Goal: Information Seeking & Learning: Learn about a topic

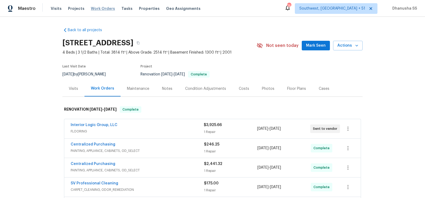
click at [100, 9] on span "Work Orders" at bounding box center [103, 8] width 24 height 5
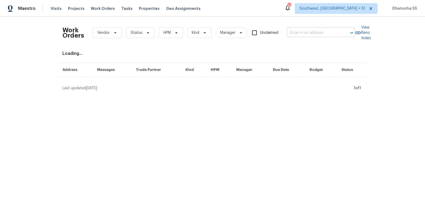
click at [315, 33] on input "text" at bounding box center [313, 33] width 53 height 8
paste input "[STREET_ADDRESS]"
type input "[STREET_ADDRESS]"
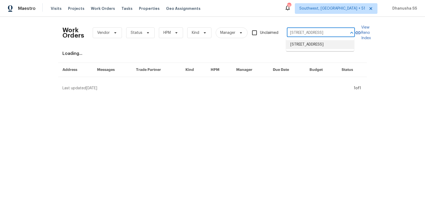
click at [313, 43] on li "[STREET_ADDRESS]" at bounding box center [320, 44] width 68 height 9
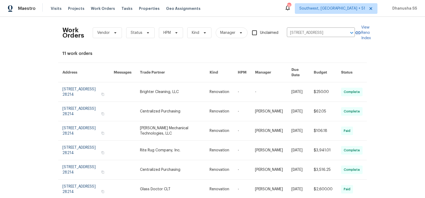
click at [182, 88] on link at bounding box center [175, 91] width 70 height 19
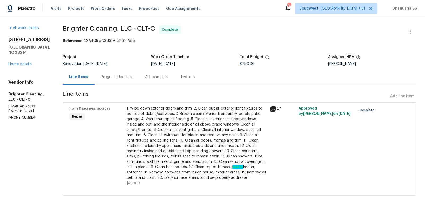
click at [18, 67] on div "1131 Summit Hills Dr Charlotte, NC 28214 Home details" at bounding box center [29, 52] width 41 height 30
click at [18, 66] on link "Home details" at bounding box center [20, 64] width 23 height 4
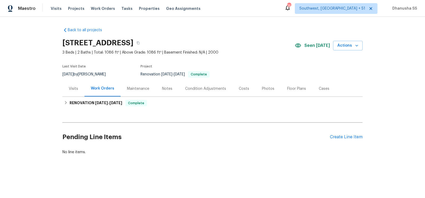
click at [74, 90] on div "Visits" at bounding box center [73, 88] width 9 height 5
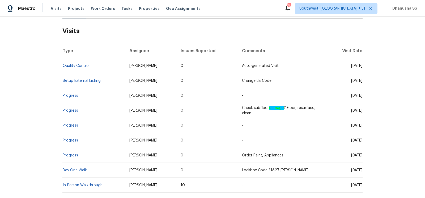
scroll to position [83, 0]
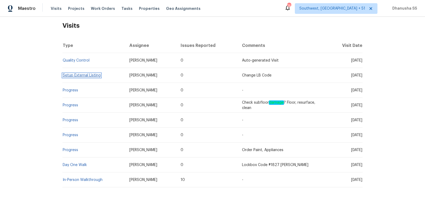
click at [78, 75] on link "Setup External Listing" at bounding box center [82, 75] width 38 height 4
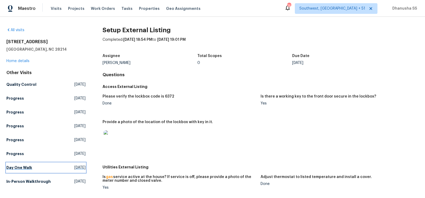
click at [48, 165] on link "Day One Walk Wed, Aug 13 2025" at bounding box center [45, 167] width 79 height 10
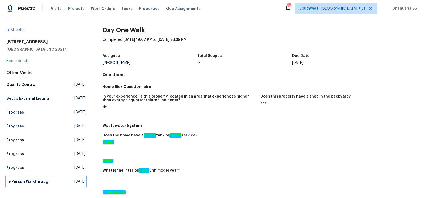
click at [74, 182] on span "Tue, Jul 29 2025" at bounding box center [79, 180] width 11 height 5
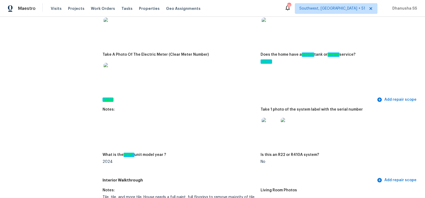
scroll to position [426, 0]
click at [267, 128] on img at bounding box center [270, 125] width 17 height 17
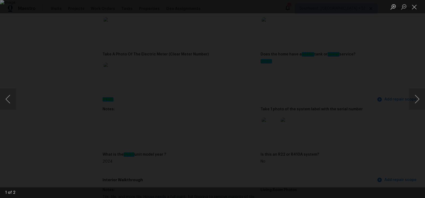
click at [392, 77] on div "Lightbox" at bounding box center [212, 99] width 425 height 198
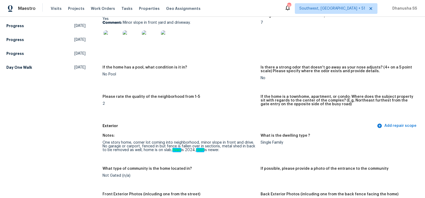
scroll to position [0, 0]
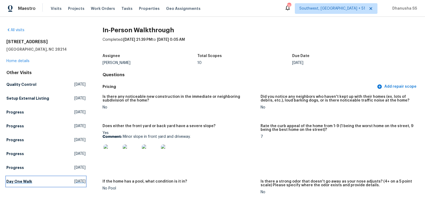
click at [30, 181] on h5 "Day One Walk" at bounding box center [19, 180] width 26 height 5
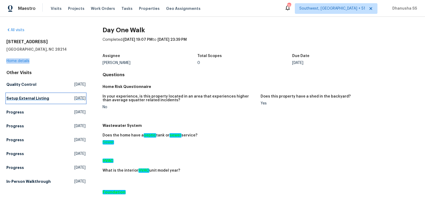
click at [29, 99] on h5 "Setup External Listing" at bounding box center [27, 97] width 43 height 5
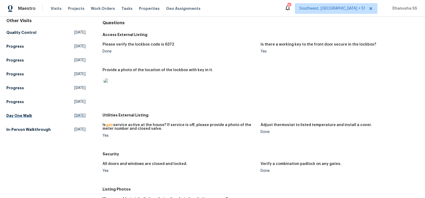
scroll to position [57, 0]
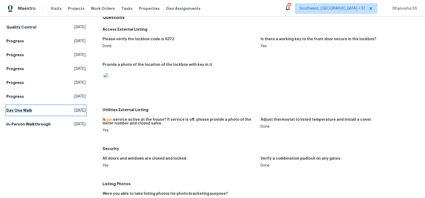
click at [80, 110] on span "Wed, Aug 13 2025" at bounding box center [79, 109] width 11 height 5
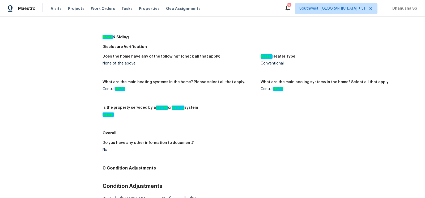
scroll to position [27, 0]
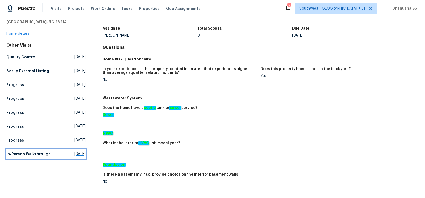
click at [35, 154] on h5 "In-Person Walkthrough" at bounding box center [28, 153] width 44 height 5
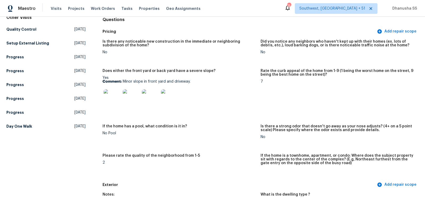
scroll to position [59, 0]
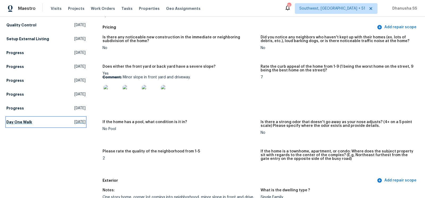
click at [75, 122] on span "Wed, Aug 13 2025" at bounding box center [79, 121] width 11 height 5
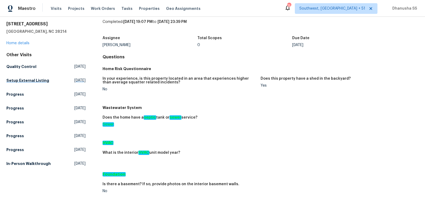
scroll to position [20, 0]
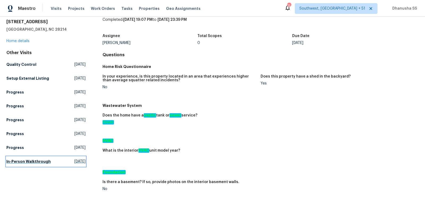
click at [81, 160] on span "Tue, Jul 29 2025" at bounding box center [79, 160] width 11 height 5
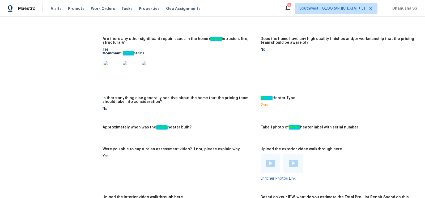
scroll to position [908, 0]
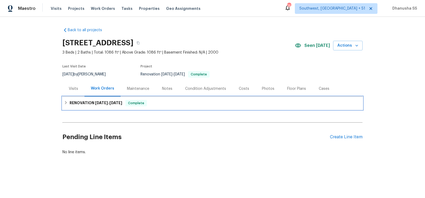
click at [154, 103] on div "RENOVATION [DATE] - [DATE] Complete" at bounding box center [212, 103] width 297 height 6
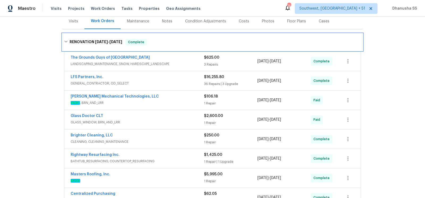
scroll to position [175, 0]
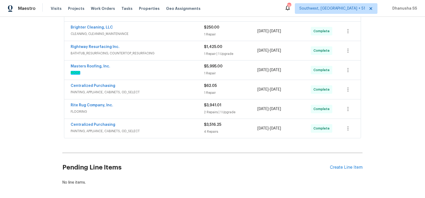
click at [193, 129] on span "PAINTING, APPLIANCE, CABINETS, OD_SELECT" at bounding box center [137, 130] width 133 height 5
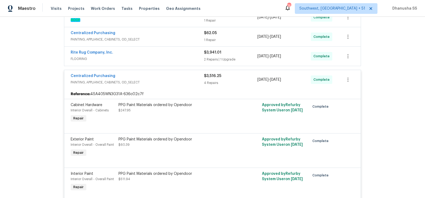
scroll to position [193, 0]
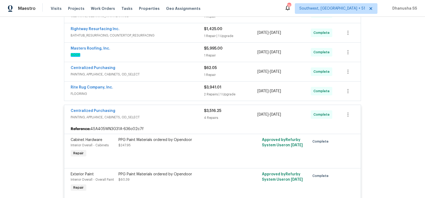
click at [189, 85] on div "Rite Rug Company, Inc." at bounding box center [137, 88] width 133 height 6
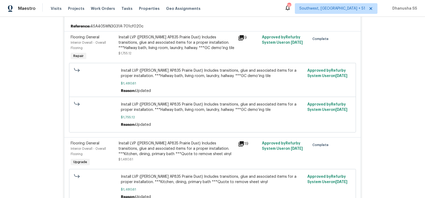
scroll to position [146, 0]
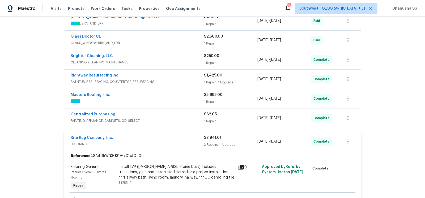
click at [191, 92] on div "Masters Roofing, Inc." at bounding box center [137, 95] width 133 height 6
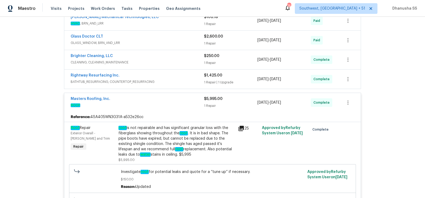
click at [186, 79] on span "BATHTUB_RESURFACING, COUNTERTOP_RESURFACING" at bounding box center [137, 81] width 133 height 5
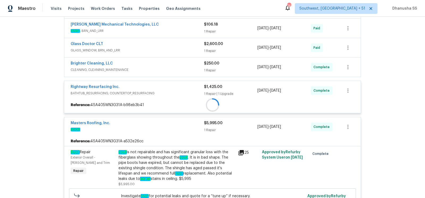
scroll to position [138, 0]
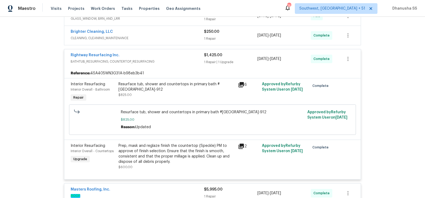
click at [185, 59] on span "BATHTUB_RESURFACING, COUNTERTOP_RESURFACING" at bounding box center [137, 61] width 133 height 5
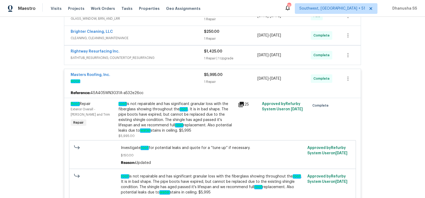
scroll to position [150, 0]
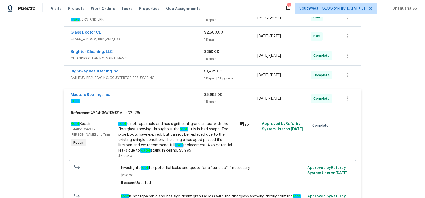
click at [184, 56] on span "CLEANING, CLEANING_MAINTENANCE" at bounding box center [137, 58] width 133 height 5
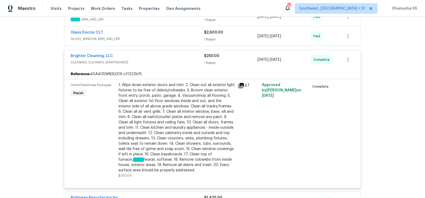
click at [184, 55] on div "Brighter Cleaning, LLC" at bounding box center [137, 56] width 133 height 6
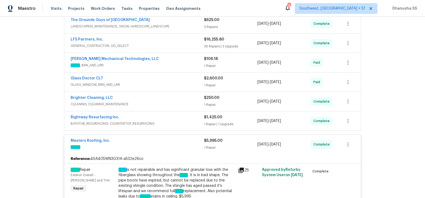
scroll to position [104, 0]
click at [188, 76] on div "Glass Doctor CLT" at bounding box center [137, 79] width 133 height 6
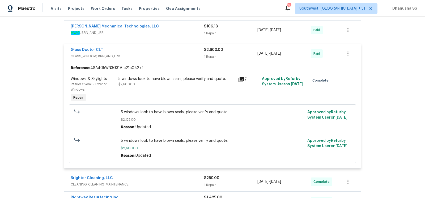
scroll to position [123, 0]
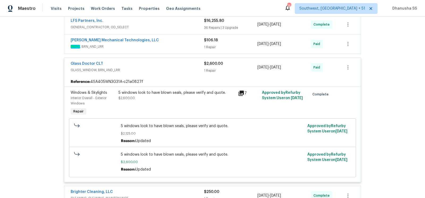
click at [188, 36] on div "Johnson's Mechanical Technologies, LLC HVAC , BRN_AND_LRR $106.18 1 Repair 8/18…" at bounding box center [212, 43] width 297 height 19
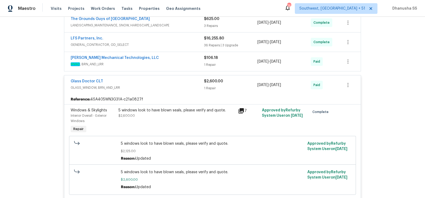
scroll to position [89, 0]
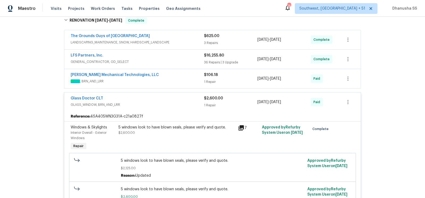
click at [187, 76] on div "Johnson's Mechanical Technologies, LLC" at bounding box center [137, 75] width 133 height 6
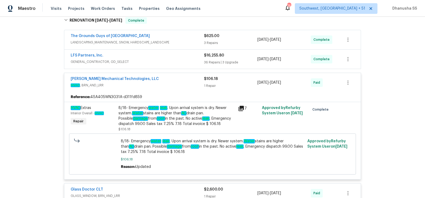
click at [192, 40] on span "LANDSCAPING_MAINTENANCE, SNOW, HARDSCAPE_LANDSCAPE" at bounding box center [137, 42] width 133 height 5
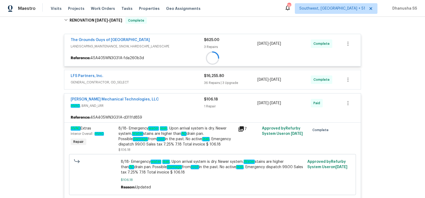
scroll to position [86, 0]
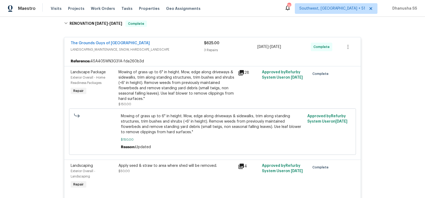
click at [191, 42] on div "The Grounds Guys of Huntersville" at bounding box center [137, 43] width 133 height 6
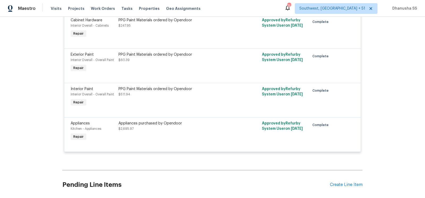
scroll to position [869, 0]
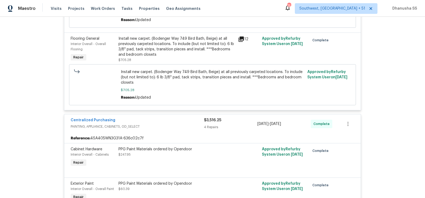
click at [185, 125] on span "PAINTING, APPLIANCE, CABINETS, OD_SELECT" at bounding box center [137, 126] width 133 height 5
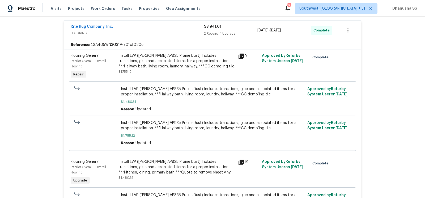
scroll to position [695, 0]
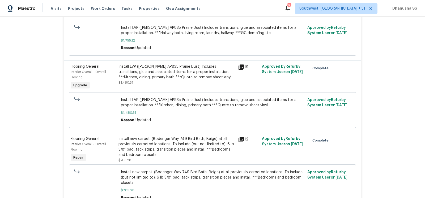
click at [185, 153] on div "Install new carpet. (Bodenger Way 749 Bird Bath, Beige) at all previously carpe…" at bounding box center [177, 146] width 116 height 21
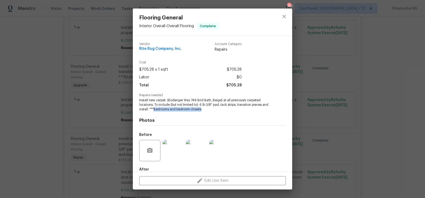
drag, startPoint x: 154, startPoint y: 110, endPoint x: 202, endPoint y: 110, distance: 47.3
click at [202, 110] on span "Install new carpet. (Bodenger Way 749 Bird Bath, Beige) at all previously carpe…" at bounding box center [205, 104] width 132 height 13
copy span "Bedrooms and bedroom closets"
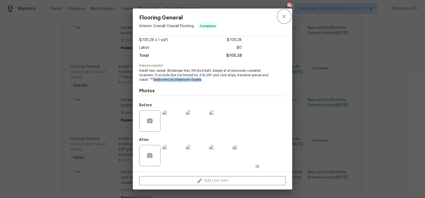
click at [283, 20] on button "close" at bounding box center [284, 16] width 13 height 13
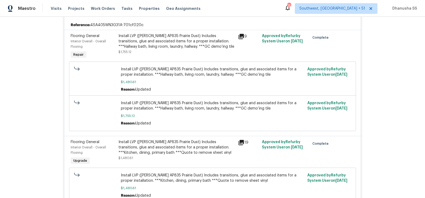
scroll to position [636, 0]
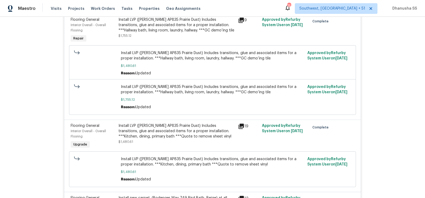
click at [170, 138] on div "Install LVP (Knighton AP835 Prairie Dust) Includes transitions, glue and associ…" at bounding box center [177, 131] width 116 height 16
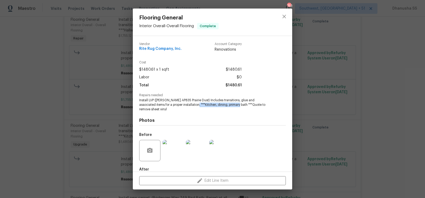
drag, startPoint x: 179, startPoint y: 104, endPoint x: 223, endPoint y: 105, distance: 43.6
click at [223, 105] on span "Install LVP (Knighton AP835 Prairie Dust) Includes transitions, glue and associ…" at bounding box center [205, 104] width 132 height 13
copy span "Kitchen, dining, primary bath"
click at [286, 22] on button "close" at bounding box center [284, 16] width 13 height 13
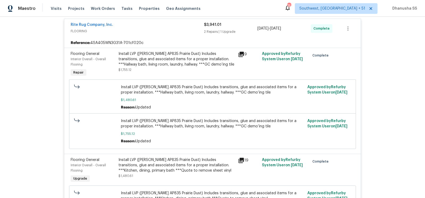
scroll to position [607, 0]
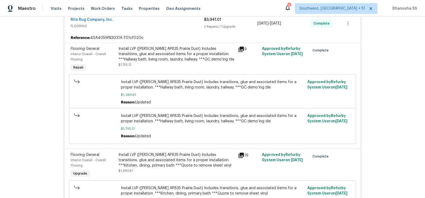
click at [172, 60] on div "Install LVP (Knighton AP835 Prairie Dust) Includes transitions, glue and associ…" at bounding box center [177, 54] width 116 height 16
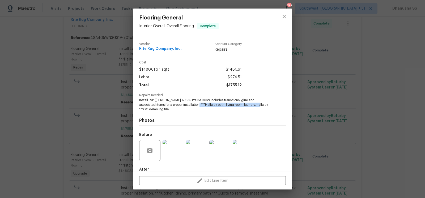
drag, startPoint x: 181, startPoint y: 106, endPoint x: 243, endPoint y: 106, distance: 62.5
click at [243, 106] on span "Install LVP (Knighton AP835 Prairie Dust) Includes transitions, glue and associ…" at bounding box center [205, 104] width 132 height 13
copy span "Hallway bath, living room, laundry, hallway"
click at [287, 11] on button "close" at bounding box center [284, 16] width 13 height 13
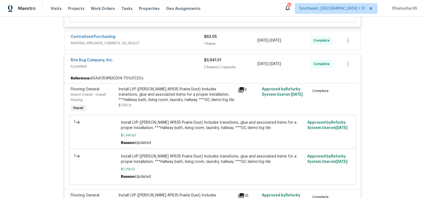
scroll to position [518, 0]
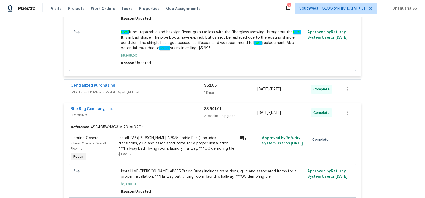
click at [187, 114] on span "FLOORING" at bounding box center [137, 114] width 133 height 5
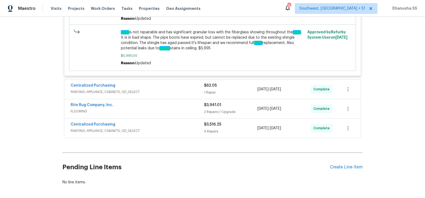
click at [187, 92] on span "PAINTING, APPLIANCE, CABINETS, OD_SELECT" at bounding box center [137, 91] width 133 height 5
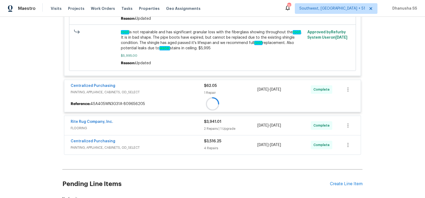
scroll to position [509, 0]
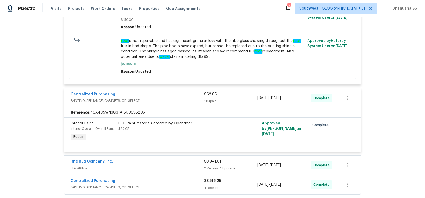
click at [187, 92] on div "Centralized Purchasing" at bounding box center [137, 94] width 133 height 6
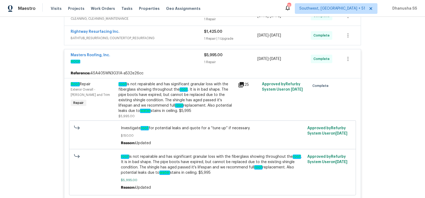
scroll to position [382, 0]
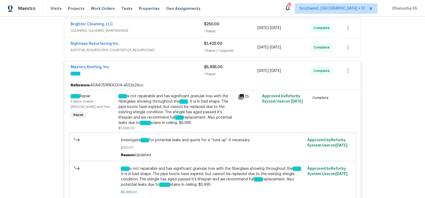
click at [169, 44] on div "Rightway Resurfacing Inc." at bounding box center [137, 44] width 133 height 6
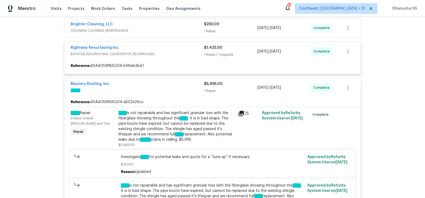
scroll to position [369, 0]
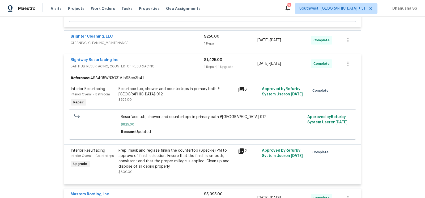
click at [173, 67] on span "BATHTUB_RESURFACING, COUNTERTOP_RESURFACING" at bounding box center [137, 66] width 133 height 5
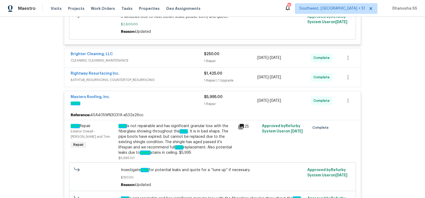
click at [179, 59] on span "CLEANING, CLEANING_MAINTENANCE" at bounding box center [137, 60] width 133 height 5
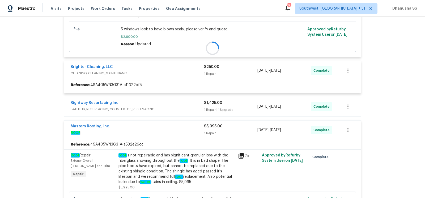
scroll to position [337, 0]
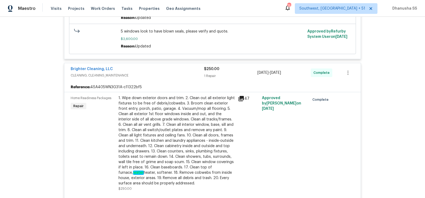
click at [182, 74] on span "CLEANING, CLEANING_MAINTENANCE" at bounding box center [137, 75] width 133 height 5
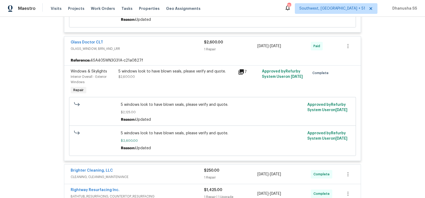
scroll to position [232, 0]
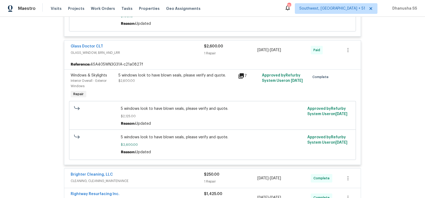
click at [179, 83] on div "5 windows look to have blown seals, please verify and quote. $2,600.00" at bounding box center [177, 86] width 120 height 30
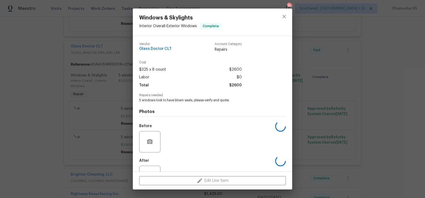
scroll to position [20, 0]
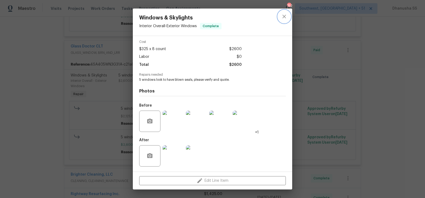
click at [283, 19] on icon "close" at bounding box center [284, 16] width 6 height 6
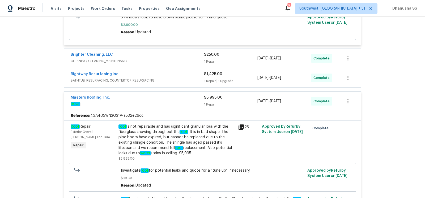
scroll to position [362, 0]
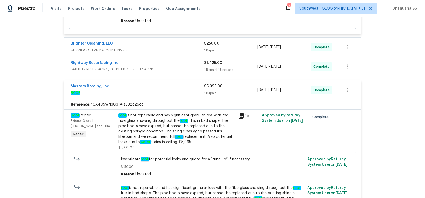
click at [193, 67] on span "BATHTUB_RESURFACING, COUNTERTOP_RESURFACING" at bounding box center [137, 68] width 133 height 5
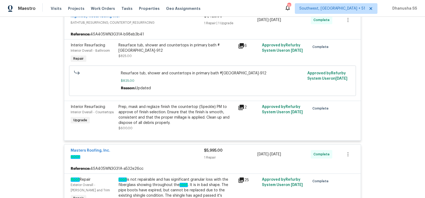
scroll to position [420, 0]
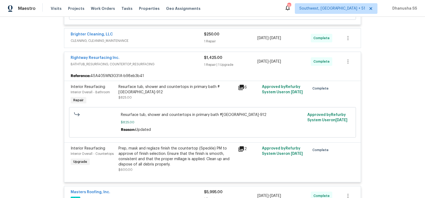
click at [185, 58] on div "Rightway Resurfacing Inc." at bounding box center [137, 58] width 133 height 6
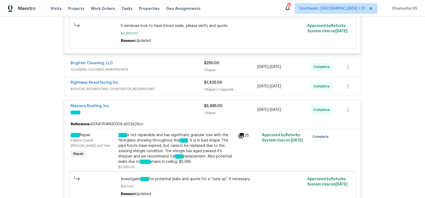
click at [183, 67] on span "CLEANING, CLEANING_MAINTENANCE" at bounding box center [137, 69] width 133 height 5
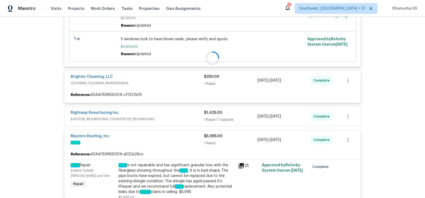
scroll to position [327, 0]
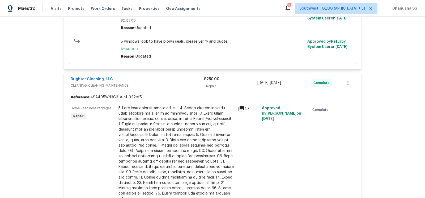
click at [179, 84] on span "CLEANING, CLEANING_MAINTENANCE" at bounding box center [137, 85] width 133 height 5
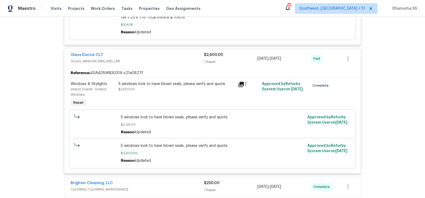
scroll to position [205, 0]
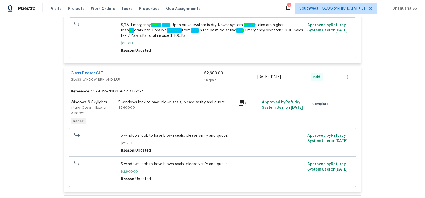
click at [152, 110] on div "5 windows look to have blown seals, please verify and quote. $2,600.00" at bounding box center [177, 113] width 120 height 30
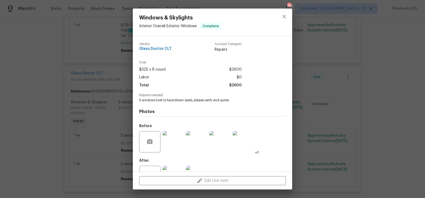
scroll to position [20, 0]
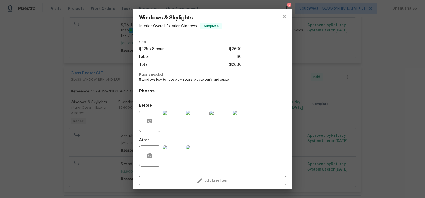
click at [170, 128] on img at bounding box center [173, 120] width 21 height 21
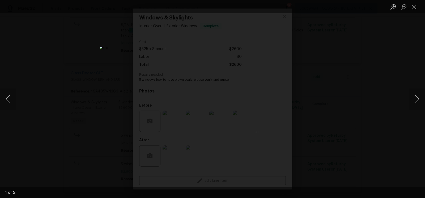
click at [408, 94] on div "Lightbox" at bounding box center [212, 99] width 425 height 198
click at [334, 75] on div "Lightbox" at bounding box center [212, 99] width 425 height 198
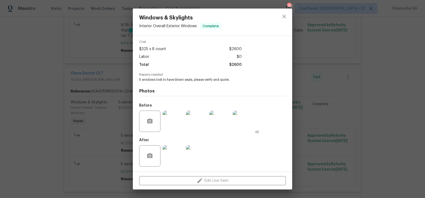
click at [177, 149] on img at bounding box center [173, 155] width 21 height 21
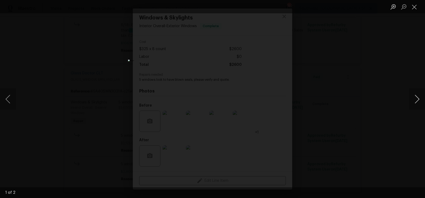
click at [415, 100] on button "Next image" at bounding box center [417, 98] width 16 height 21
click at [383, 81] on div "Lightbox" at bounding box center [212, 99] width 425 height 198
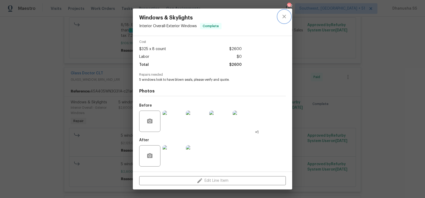
click at [285, 20] on button "close" at bounding box center [284, 16] width 13 height 13
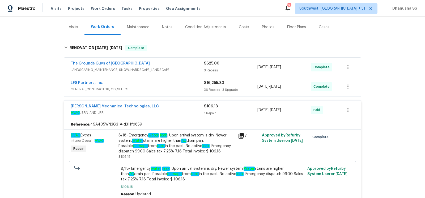
scroll to position [34, 0]
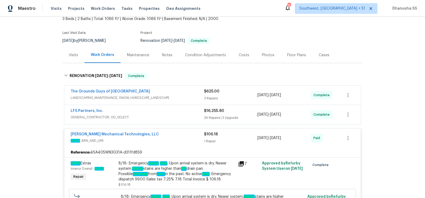
click at [192, 116] on span "GENERAL_CONTRACTOR, OD_SELECT" at bounding box center [137, 116] width 133 height 5
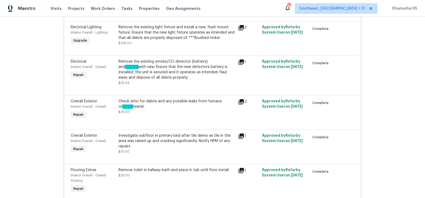
scroll to position [2083, 0]
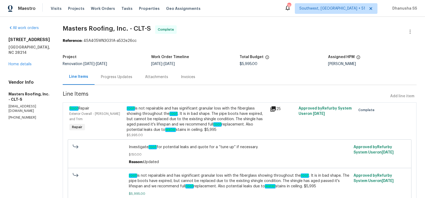
click at [114, 83] on div "Progress Updates" at bounding box center [117, 77] width 44 height 16
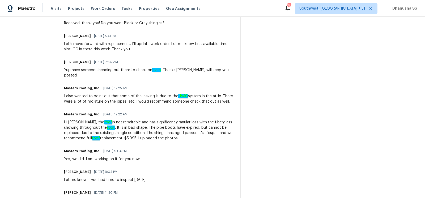
scroll to position [264, 0]
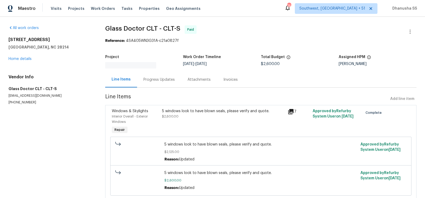
click at [153, 82] on div "Progress Updates" at bounding box center [159, 79] width 31 height 5
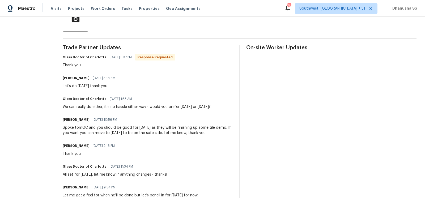
scroll to position [122, 0]
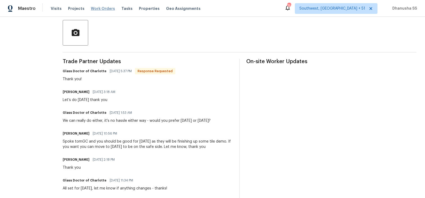
click at [96, 7] on span "Work Orders" at bounding box center [103, 8] width 24 height 5
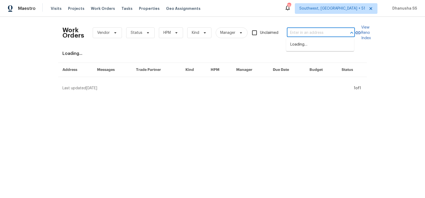
click at [299, 36] on input "text" at bounding box center [313, 33] width 53 height 8
paste input "1754 Perfection Ave, Belmont, NC 28012"
type input "1754 Perfection Ave, Belmont, NC 28012"
click at [299, 36] on input "1754 Perfection Ave, Belmont, NC 28012" at bounding box center [313, 33] width 53 height 8
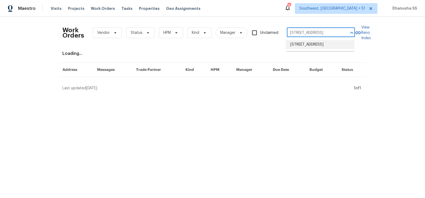
click at [297, 46] on li "1754 Perfection Ave, Belmont, NC 28012" at bounding box center [320, 44] width 68 height 9
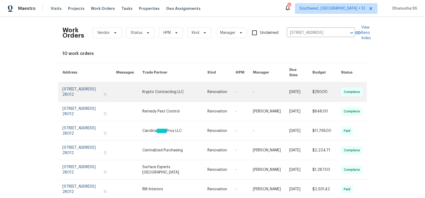
click at [189, 93] on link at bounding box center [175, 91] width 65 height 19
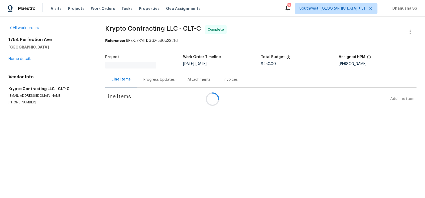
click at [22, 59] on div at bounding box center [212, 99] width 425 height 198
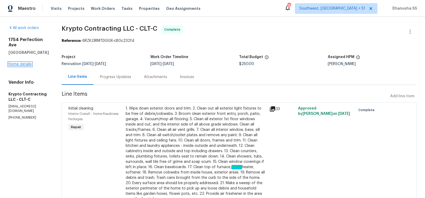
click at [24, 62] on link "Home details" at bounding box center [20, 64] width 23 height 4
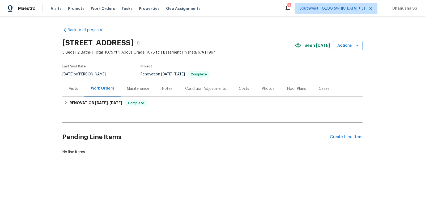
click at [74, 90] on div "Visits" at bounding box center [73, 88] width 9 height 5
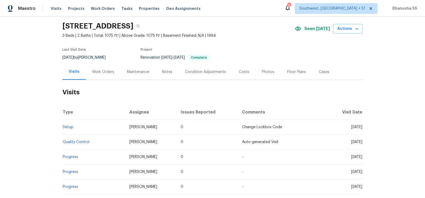
scroll to position [36, 0]
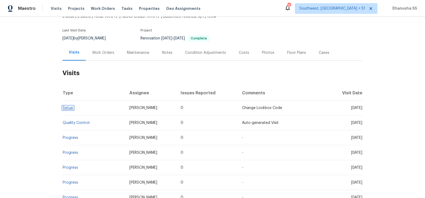
click at [66, 108] on link "Setup" at bounding box center [68, 108] width 11 height 4
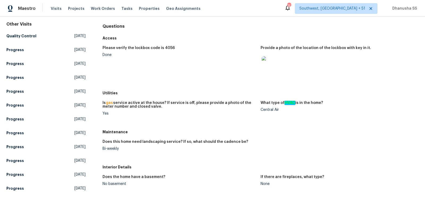
scroll to position [136, 0]
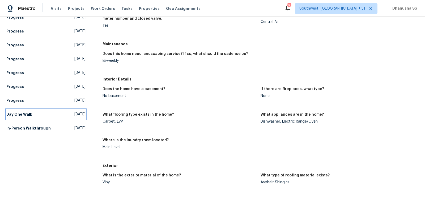
click at [64, 118] on link "Day One Walk Fri, Jul 25 2025" at bounding box center [45, 114] width 79 height 10
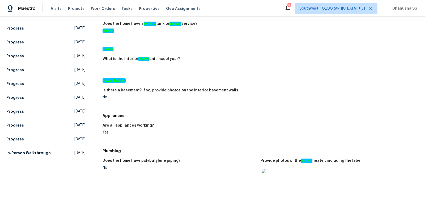
scroll to position [176, 0]
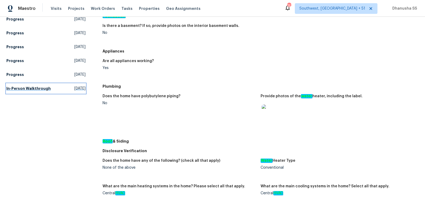
click at [60, 92] on link "In-Person Walkthrough Fri, May 16 2025" at bounding box center [45, 88] width 79 height 10
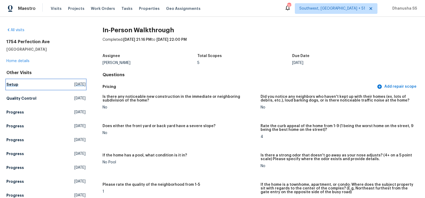
click at [24, 84] on link "Setup Tue, Sep 02 2025" at bounding box center [45, 84] width 79 height 10
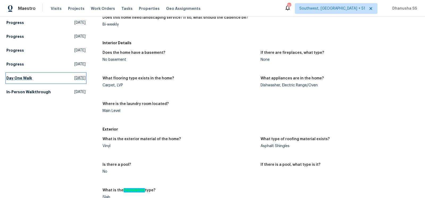
click at [55, 78] on link "Day One Walk Fri, Jul 25 2025" at bounding box center [45, 78] width 79 height 10
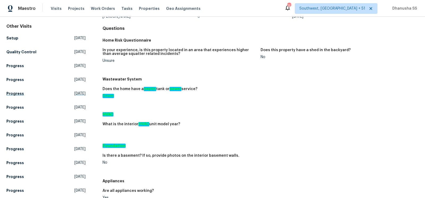
scroll to position [111, 0]
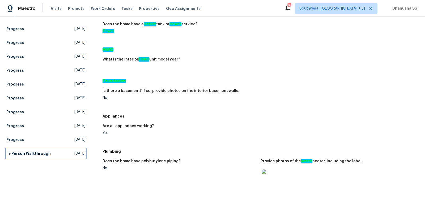
click at [74, 152] on span "Fri, May 16 2025" at bounding box center [79, 152] width 11 height 5
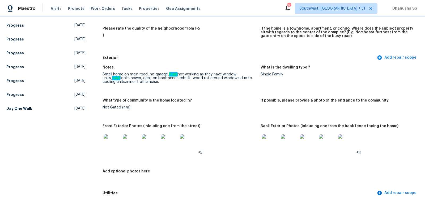
scroll to position [157, 0]
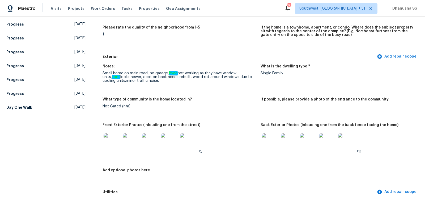
drag, startPoint x: 125, startPoint y: 78, endPoint x: 218, endPoint y: 81, distance: 93.1
click at [218, 81] on div "Small home on main road, no garage, hvac not working as they have window units,…" at bounding box center [180, 76] width 154 height 11
click at [228, 107] on div "Not Gated (n/a)" at bounding box center [180, 106] width 154 height 4
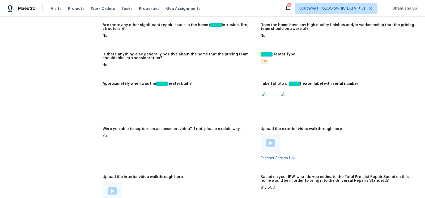
scroll to position [946, 0]
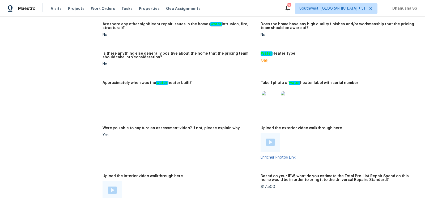
click at [292, 97] on img at bounding box center [289, 99] width 17 height 17
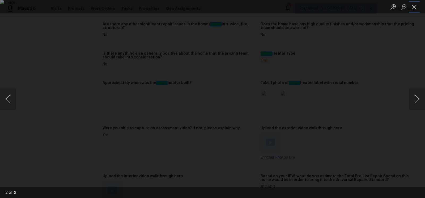
click at [411, 6] on button "Close lightbox" at bounding box center [414, 6] width 11 height 9
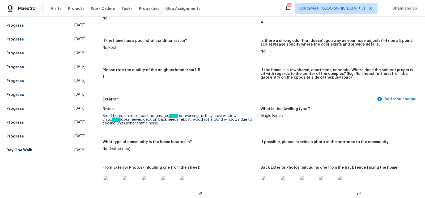
scroll to position [48, 0]
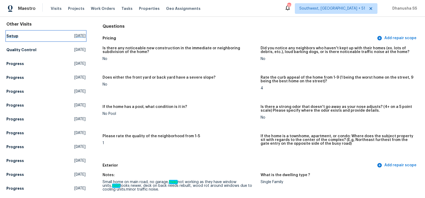
click at [27, 39] on link "Setup Tue, Sep 02 2025" at bounding box center [45, 36] width 79 height 10
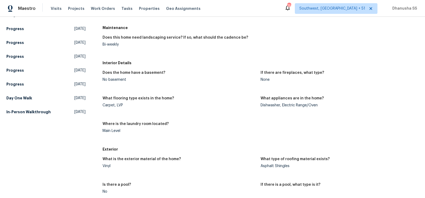
scroll to position [164, 0]
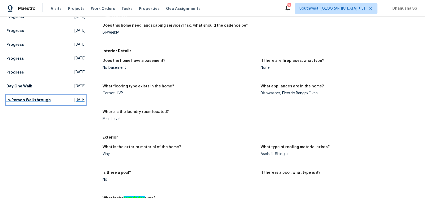
click at [61, 96] on link "In-Person Walkthrough Fri, May 16 2025" at bounding box center [45, 100] width 79 height 10
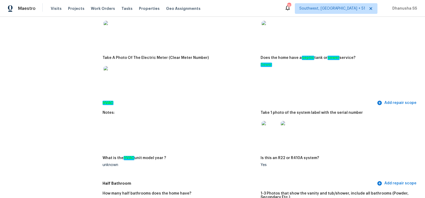
scroll to position [400, 0]
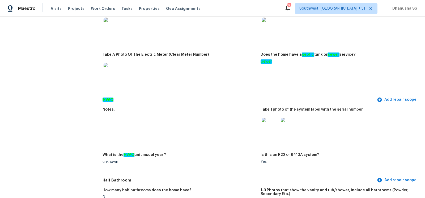
click at [271, 127] on img at bounding box center [270, 126] width 17 height 17
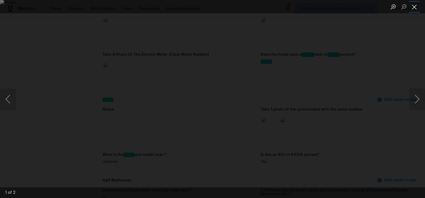
click at [415, 10] on button "Close lightbox" at bounding box center [414, 6] width 11 height 9
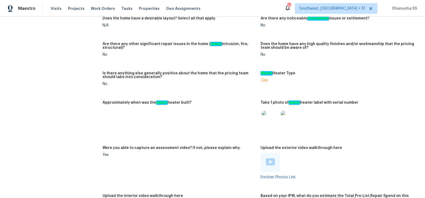
scroll to position [931, 0]
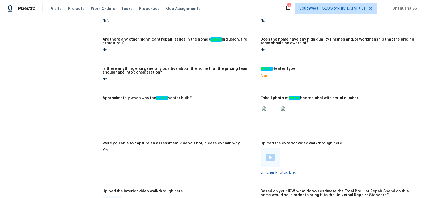
click at [271, 111] on img at bounding box center [270, 114] width 17 height 17
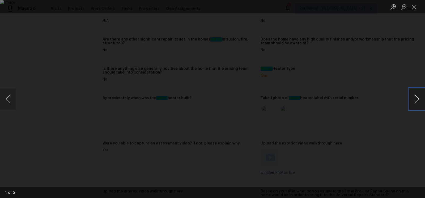
click at [412, 101] on button "Next image" at bounding box center [417, 98] width 16 height 21
click at [383, 106] on div "Lightbox" at bounding box center [212, 99] width 425 height 198
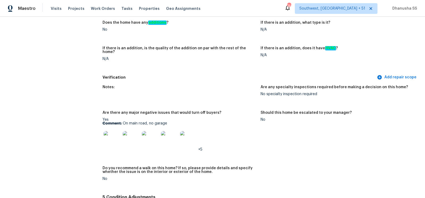
scroll to position [1209, 0]
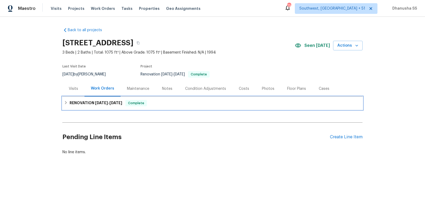
click at [169, 106] on div "RENOVATION [DATE] - [DATE] Complete" at bounding box center [212, 103] width 300 height 13
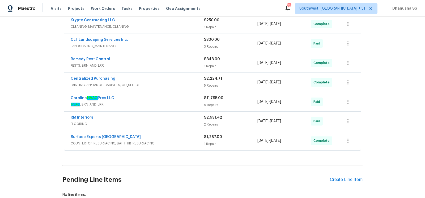
scroll to position [157, 0]
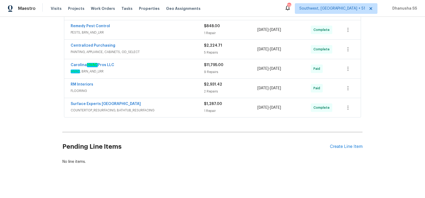
click at [187, 108] on span "COUNTERTOP_RESURFACING, BATHTUB_RESURFACING" at bounding box center [137, 109] width 133 height 5
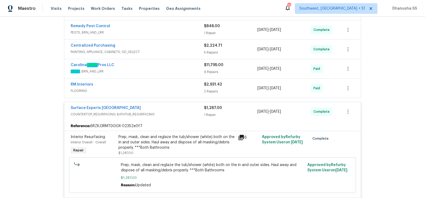
click at [177, 102] on div "Surface Experts South Charlotte COUNTERTOP_RESURFACING, BATHTUB_RESURFACING $1,…" at bounding box center [212, 111] width 297 height 19
click at [182, 111] on span "COUNTERTOP_RESURFACING, BATHTUB_RESURFACING" at bounding box center [137, 113] width 133 height 5
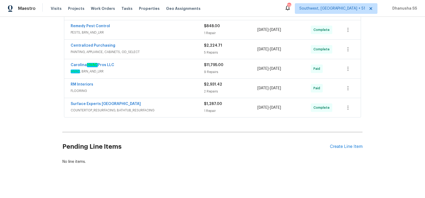
click at [182, 91] on span "FLOORING" at bounding box center [137, 90] width 133 height 5
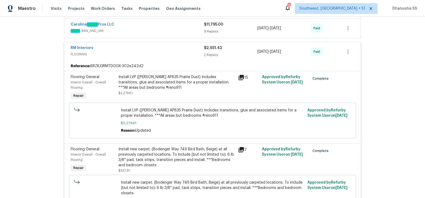
scroll to position [139, 0]
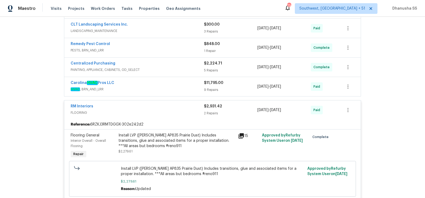
click at [187, 87] on span "HVAC , BRN_AND_LRR" at bounding box center [137, 88] width 133 height 5
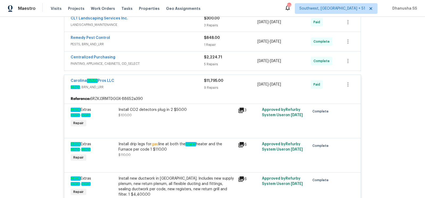
scroll to position [133, 0]
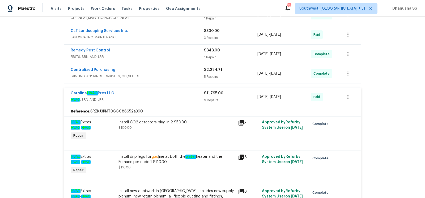
click at [186, 76] on span "PAINTING, APPLIANCE, CABINETS, OD_SELECT" at bounding box center [137, 75] width 133 height 5
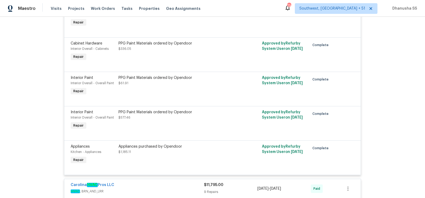
scroll to position [125, 0]
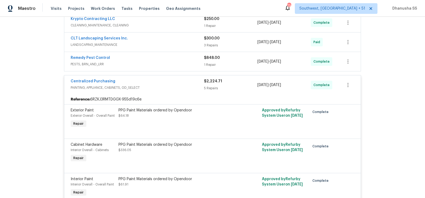
click at [183, 61] on span "PESTS, BRN_AND_LRR" at bounding box center [137, 63] width 133 height 5
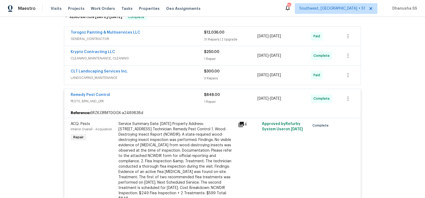
scroll to position [57, 0]
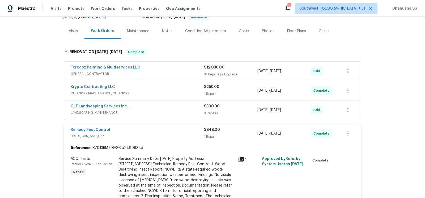
click at [183, 113] on span "LANDSCAPING_MAINTENANCE" at bounding box center [137, 112] width 133 height 5
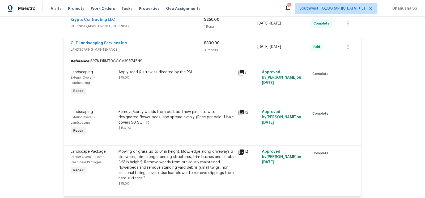
scroll to position [109, 0]
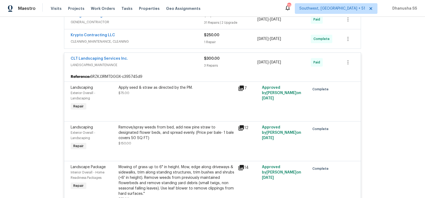
click at [184, 60] on div "CLT Landscaping Services Inc." at bounding box center [137, 59] width 133 height 6
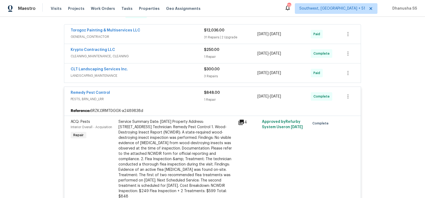
scroll to position [85, 0]
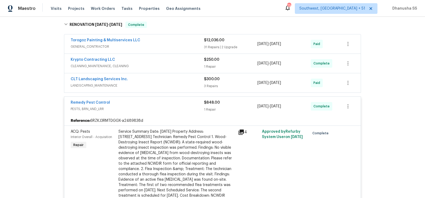
click at [185, 61] on div "Krypto Contracting LLC" at bounding box center [137, 60] width 133 height 6
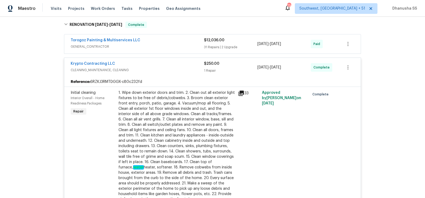
click at [181, 72] on div "Krypto Contracting LLC CLEANING_MAINTENANCE, CLEANING" at bounding box center [137, 67] width 133 height 13
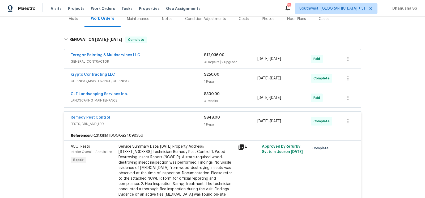
scroll to position [59, 0]
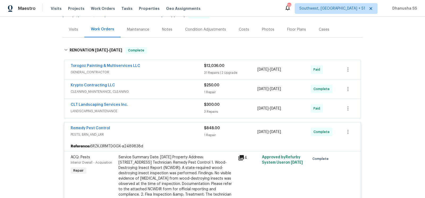
click at [182, 72] on span "GENERAL_CONTRACTOR" at bounding box center [137, 71] width 133 height 5
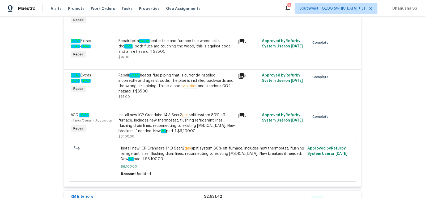
scroll to position [2677, 0]
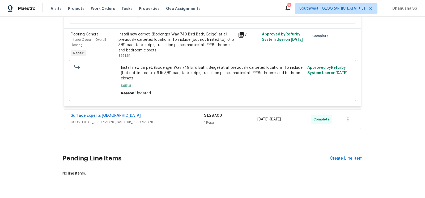
click at [185, 119] on span "COUNTERTOP_RESURFACING, BATHTUB_RESURFACING" at bounding box center [137, 121] width 133 height 5
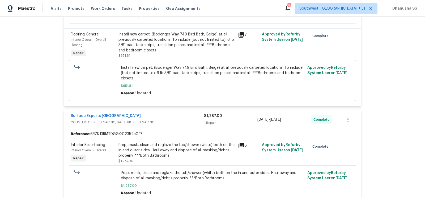
click at [185, 119] on span "COUNTERTOP_RESURFACING, BATHTUB_RESURFACING" at bounding box center [137, 121] width 133 height 5
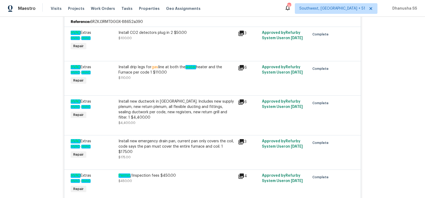
scroll to position [2210, 0]
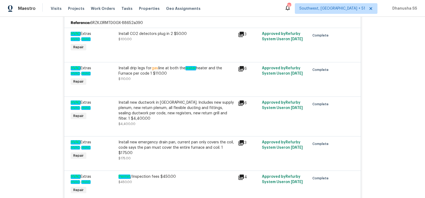
click at [157, 100] on div "Install new ductwork in [GEOGRAPHIC_DATA]. Includes new supply plenum, new retu…" at bounding box center [177, 110] width 116 height 21
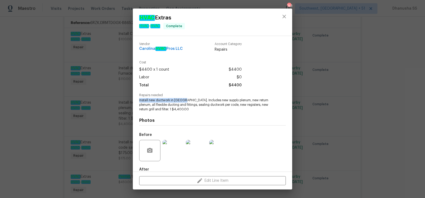
drag, startPoint x: 139, startPoint y: 100, endPoint x: 182, endPoint y: 100, distance: 42.5
click at [182, 100] on span "Install new ductwork in [GEOGRAPHIC_DATA]. Includes new supply plenum, new retu…" at bounding box center [205, 104] width 132 height 13
copy span "Install new ductwork in [GEOGRAPHIC_DATA]."
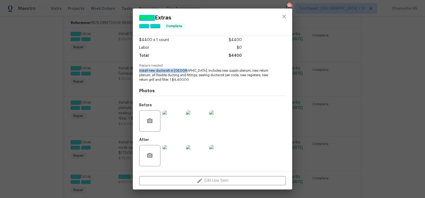
click at [173, 129] on img at bounding box center [173, 120] width 21 height 21
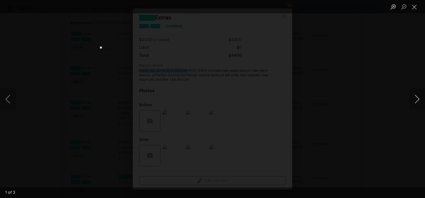
click at [421, 96] on button "Next image" at bounding box center [417, 98] width 16 height 21
click at [414, 10] on button "Close lightbox" at bounding box center [414, 6] width 11 height 9
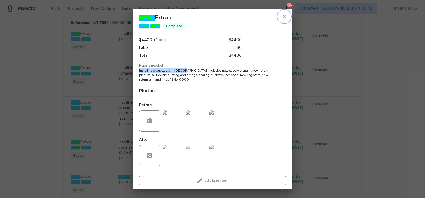
click at [286, 19] on icon "close" at bounding box center [284, 16] width 6 height 6
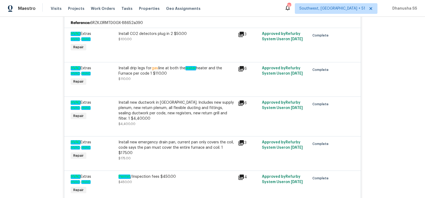
click at [194, 100] on div "Install new ductwork in attic. Includes new supply plenum, new return plenum, a…" at bounding box center [177, 110] width 116 height 21
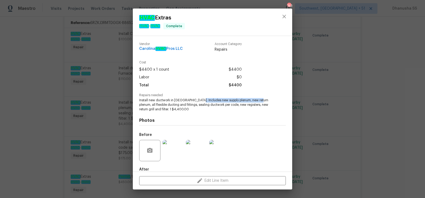
drag, startPoint x: 196, startPoint y: 100, endPoint x: 258, endPoint y: 101, distance: 61.7
click at [258, 101] on span "Install new ductwork in attic. Includes new supply plenum, new return plenum, a…" at bounding box center [205, 104] width 132 height 13
click at [279, 17] on button "close" at bounding box center [284, 16] width 13 height 13
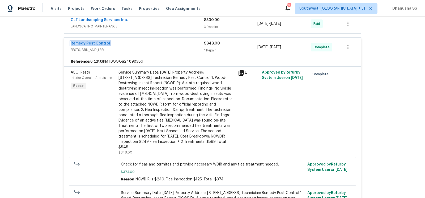
scroll to position [1752, 0]
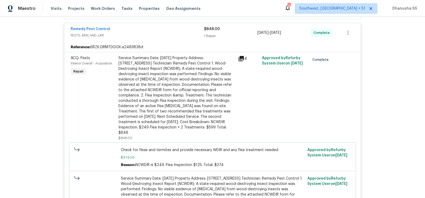
click at [181, 67] on div "Service Summary Date: [DATE] Property Address: [STREET_ADDRESS] Technician: Rem…" at bounding box center [177, 95] width 116 height 80
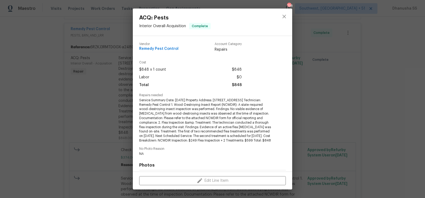
click at [168, 51] on div "Vendor Remedy Pest Control" at bounding box center [158, 47] width 39 height 10
copy span "Remedy Pest Control"
click at [282, 17] on icon "close" at bounding box center [284, 16] width 6 height 6
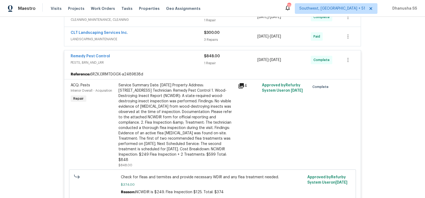
scroll to position [1695, 0]
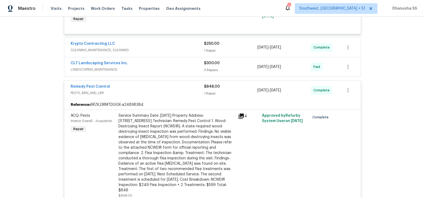
click at [185, 67] on span "LANDSCAPING_MAINTENANCE" at bounding box center [137, 69] width 133 height 5
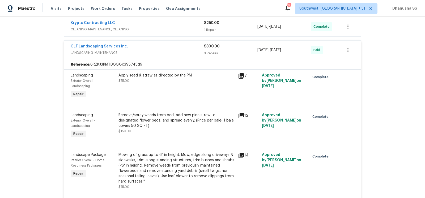
click at [182, 50] on span "LANDSCAPING_MAINTENANCE" at bounding box center [137, 52] width 133 height 5
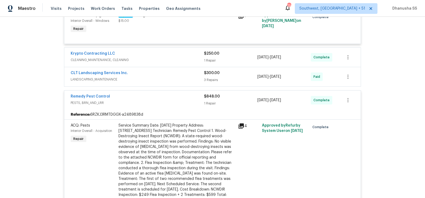
scroll to position [1685, 0]
click at [182, 57] on span "CLEANING_MAINTENANCE, CLEANING" at bounding box center [137, 59] width 133 height 5
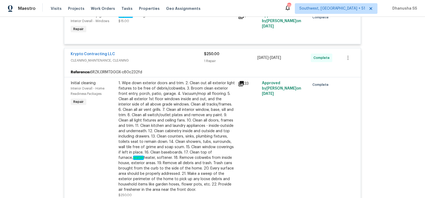
click at [182, 58] on span "CLEANING_MAINTENANCE, CLEANING" at bounding box center [137, 60] width 133 height 5
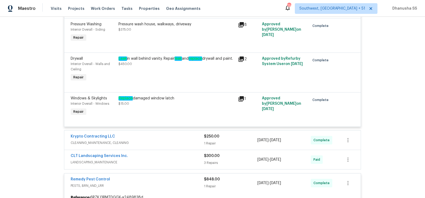
scroll to position [1600, 0]
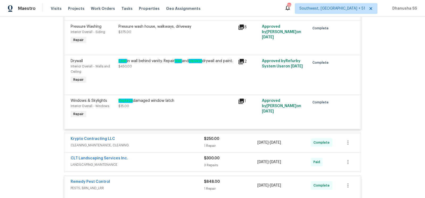
click at [184, 61] on div "Leak in wall behind vanity. Repair leak and replace drywall and paint." at bounding box center [177, 60] width 116 height 5
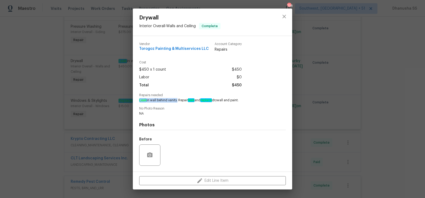
drag, startPoint x: 177, startPoint y: 101, endPoint x: 137, endPoint y: 99, distance: 39.9
click at [137, 99] on div "Vendor Torogoz Painting & Multiservices LLC Account Category Repairs Cost $450 …" at bounding box center [213, 103] width 160 height 135
copy span "Leak in wall behind vanity"
click at [286, 22] on button "close" at bounding box center [284, 16] width 13 height 13
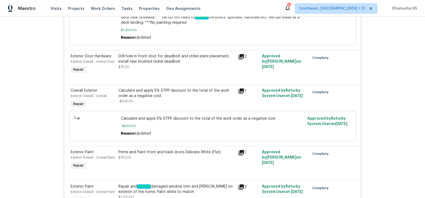
scroll to position [196, 0]
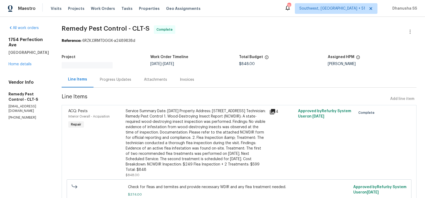
click at [117, 82] on div "Progress Updates" at bounding box center [116, 80] width 44 height 16
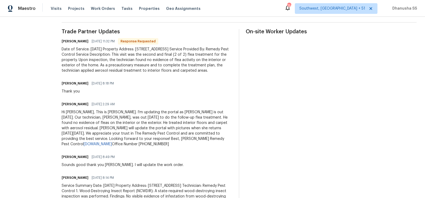
scroll to position [20, 0]
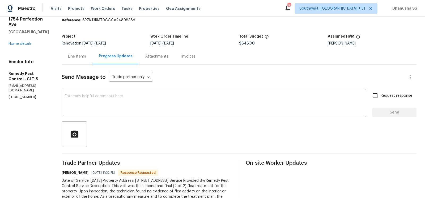
click at [66, 60] on div "Line Items" at bounding box center [77, 56] width 31 height 16
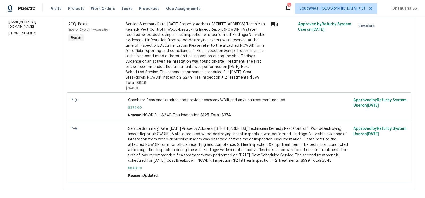
scroll to position [43, 0]
